Goal: Task Accomplishment & Management: Complete application form

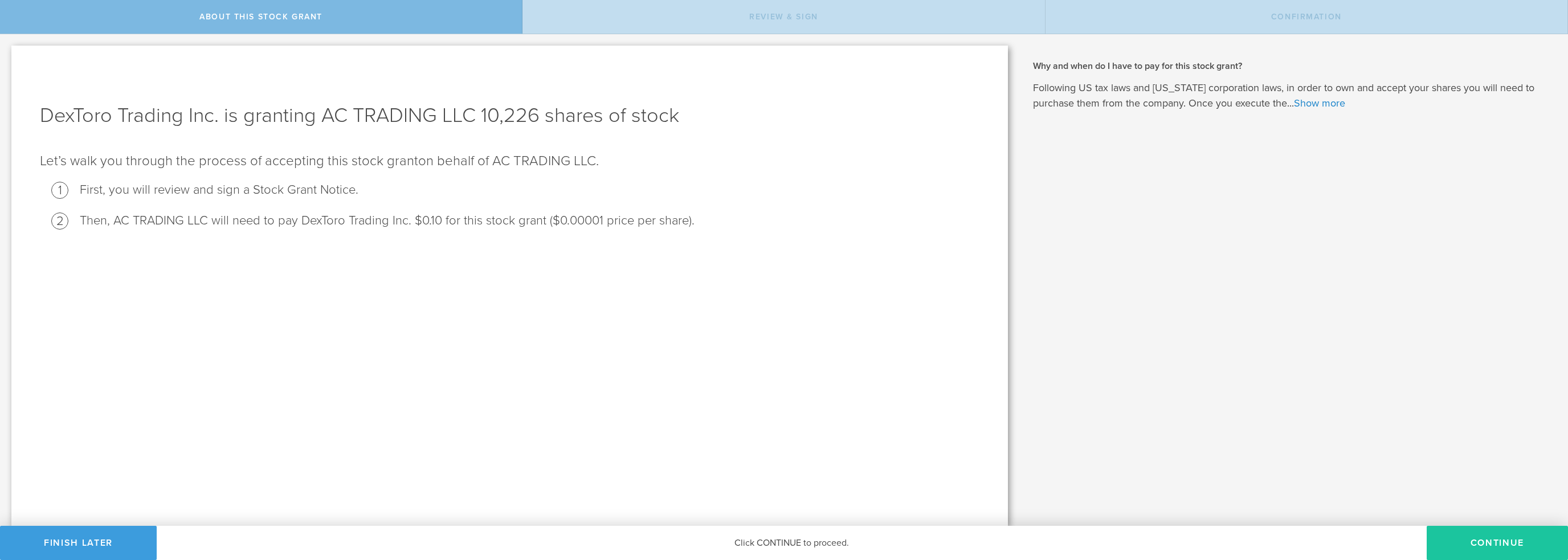
click at [1488, 538] on button "CONTINUE" at bounding box center [1497, 543] width 141 height 34
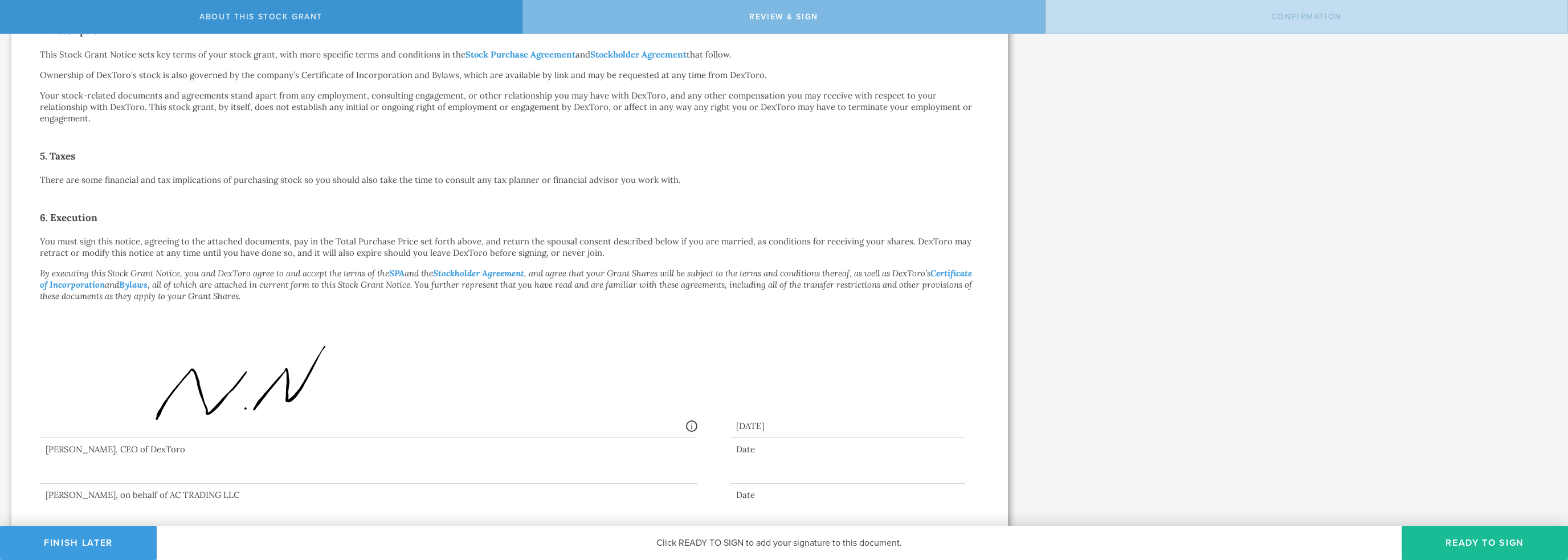
scroll to position [465, 0]
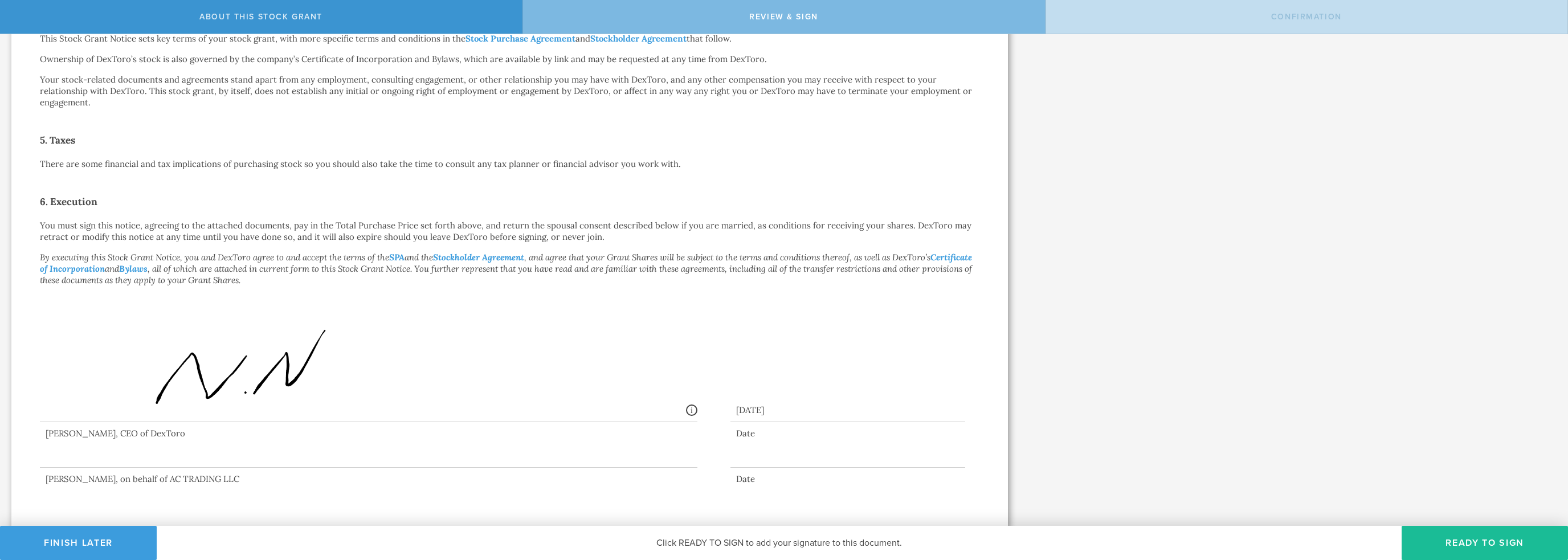
click at [200, 458] on div at bounding box center [368, 444] width 658 height 45
click at [1495, 540] on button "Ready to Sign" at bounding box center [1484, 543] width 166 height 34
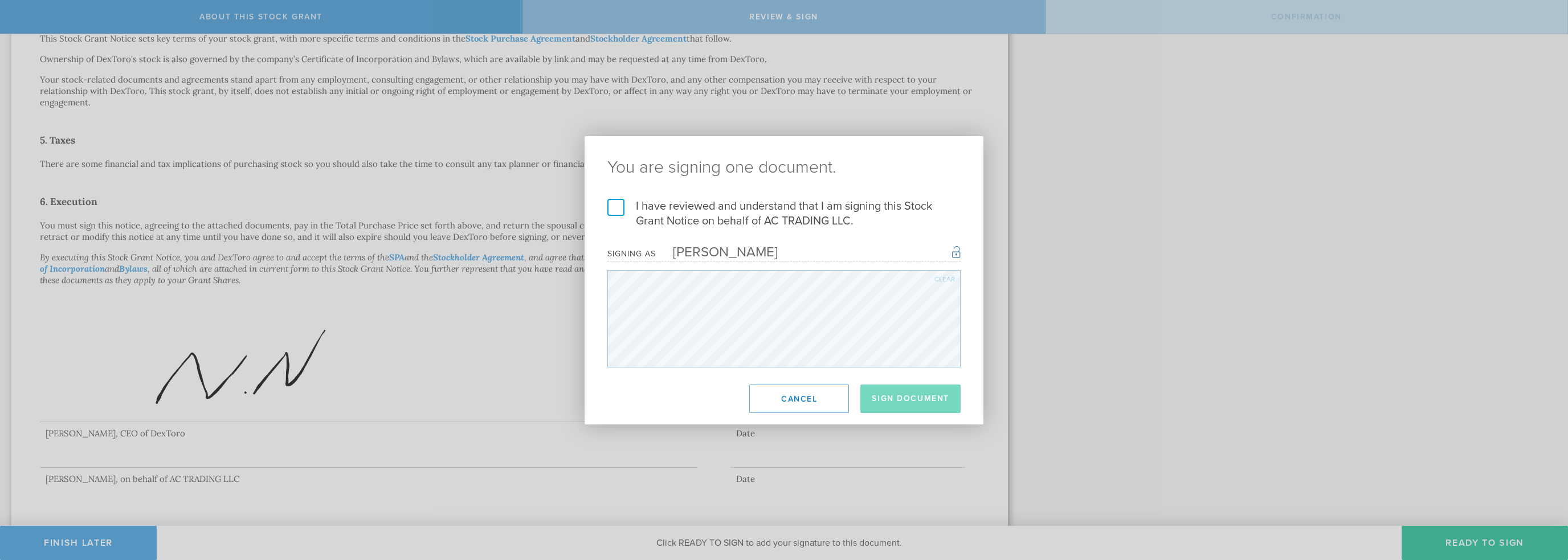
click at [616, 207] on label "I have reviewed and understand that I am signing this Stock Grant Notice on beh…" at bounding box center [784, 213] width 353 height 30
click at [0, 0] on input "I have reviewed and understand that I am signing this Stock Grant Notice on beh…" at bounding box center [0, 0] width 0 height 0
click at [909, 403] on button "Sign Document" at bounding box center [910, 398] width 100 height 29
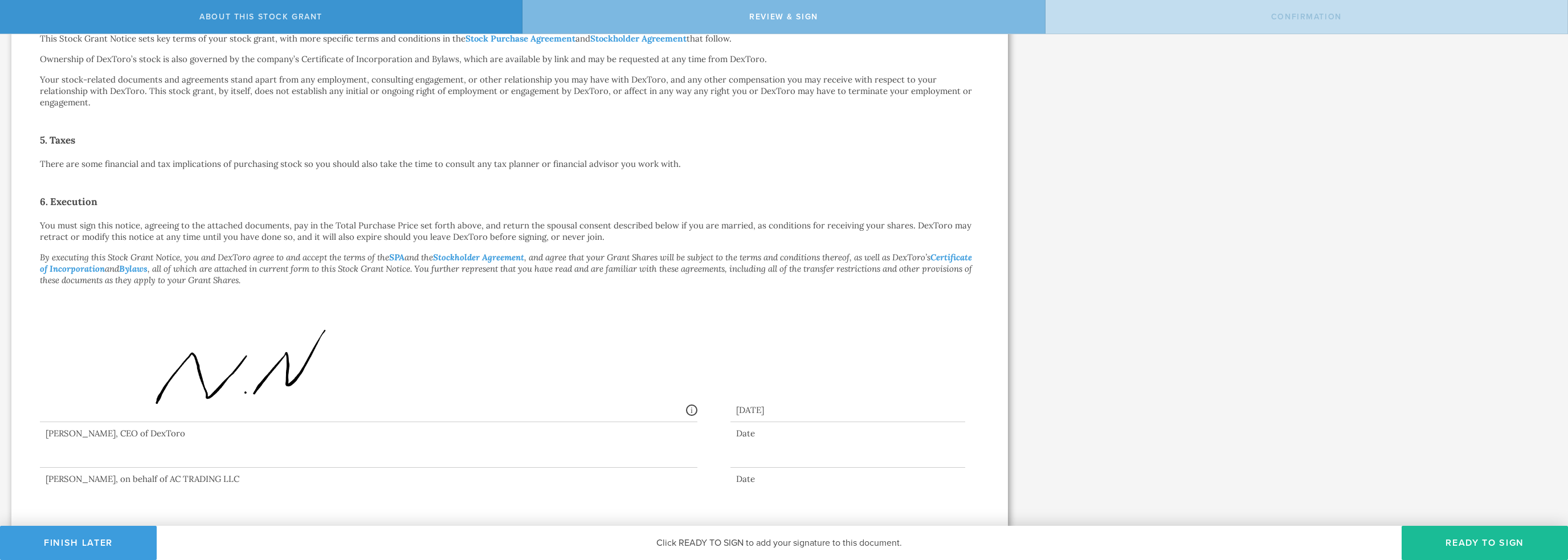
scroll to position [0, 0]
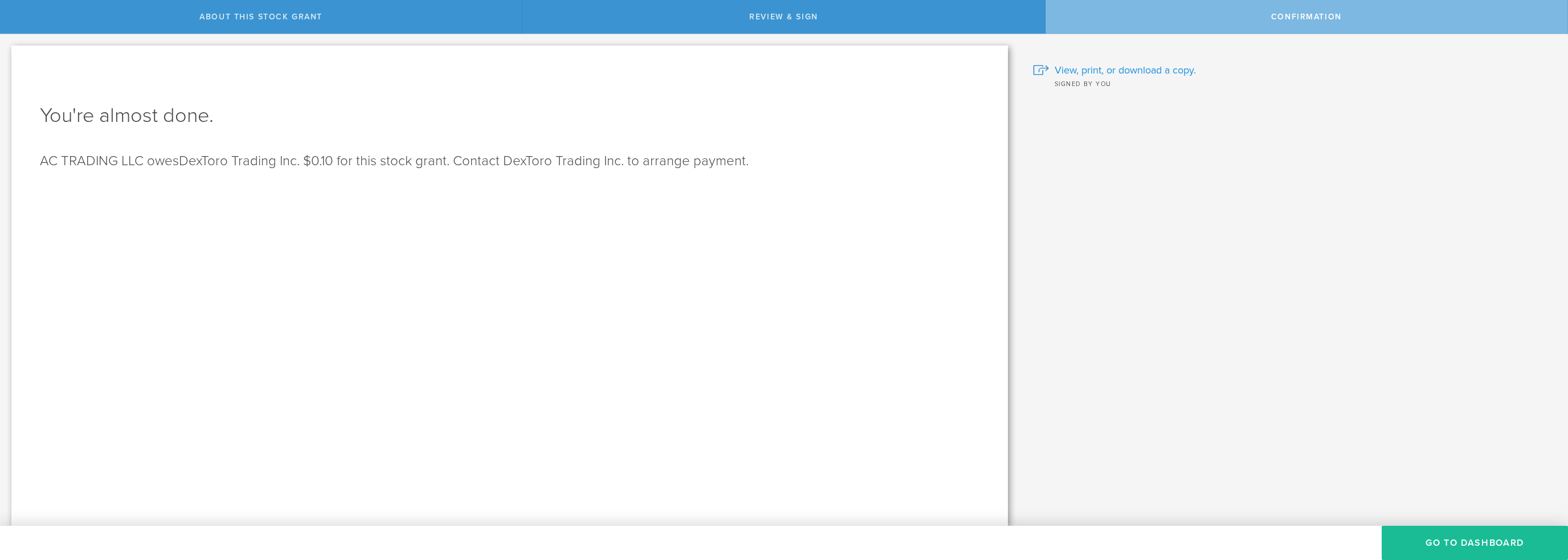
click at [1100, 68] on span "View, print, or download a copy." at bounding box center [1125, 70] width 141 height 15
click at [1452, 538] on button "Go to Dashboard" at bounding box center [1474, 543] width 186 height 34
